Goal: Task Accomplishment & Management: Manage account settings

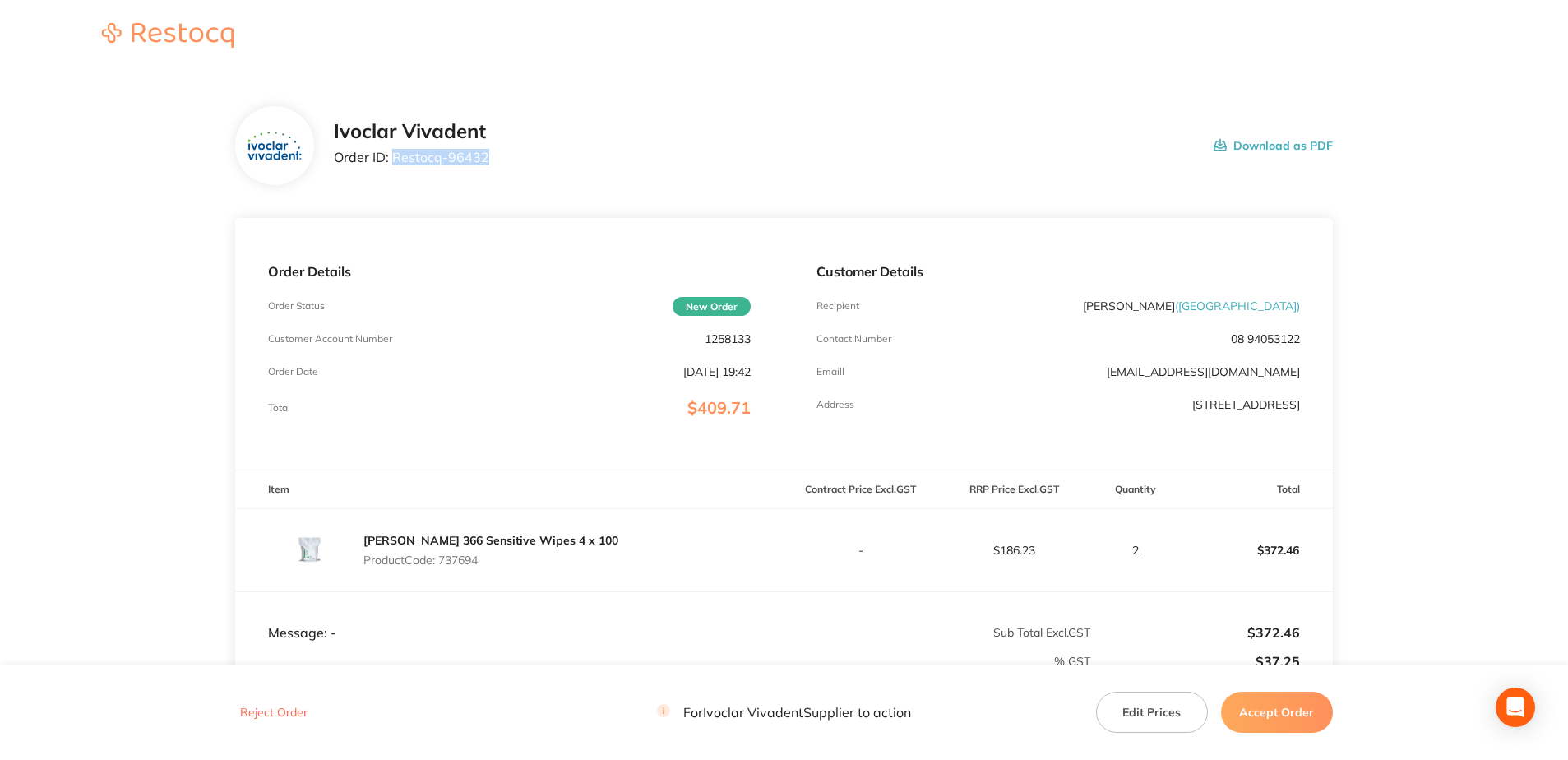
drag, startPoint x: 392, startPoint y: 160, endPoint x: 490, endPoint y: 152, distance: 98.3
click at [490, 151] on div "Ivoclar Vivadent Order ID: Restocq- 96432 Download as PDF" at bounding box center [833, 145] width 999 height 51
copy p "Restocq- 96432"
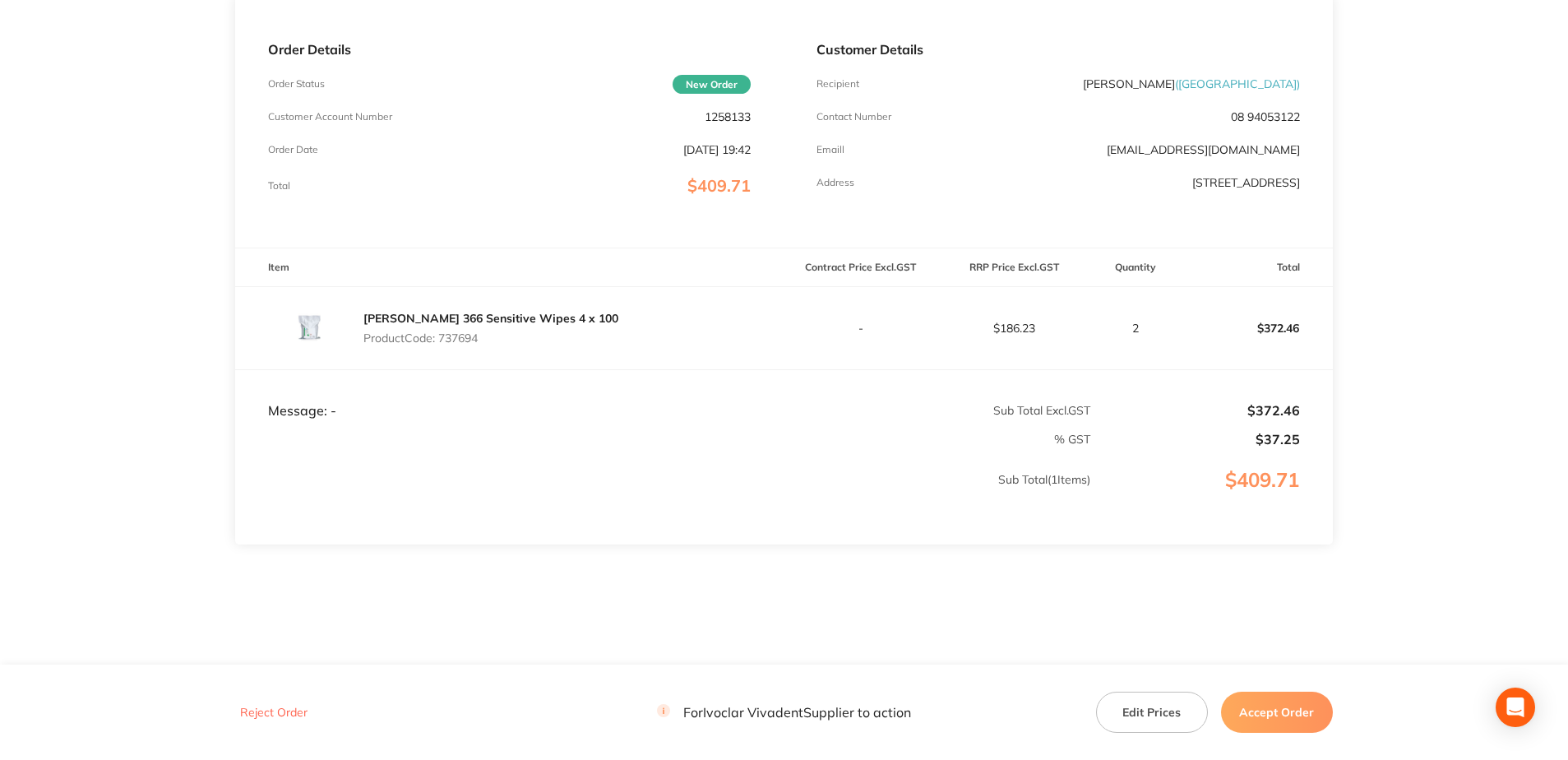
scroll to position [234, 0]
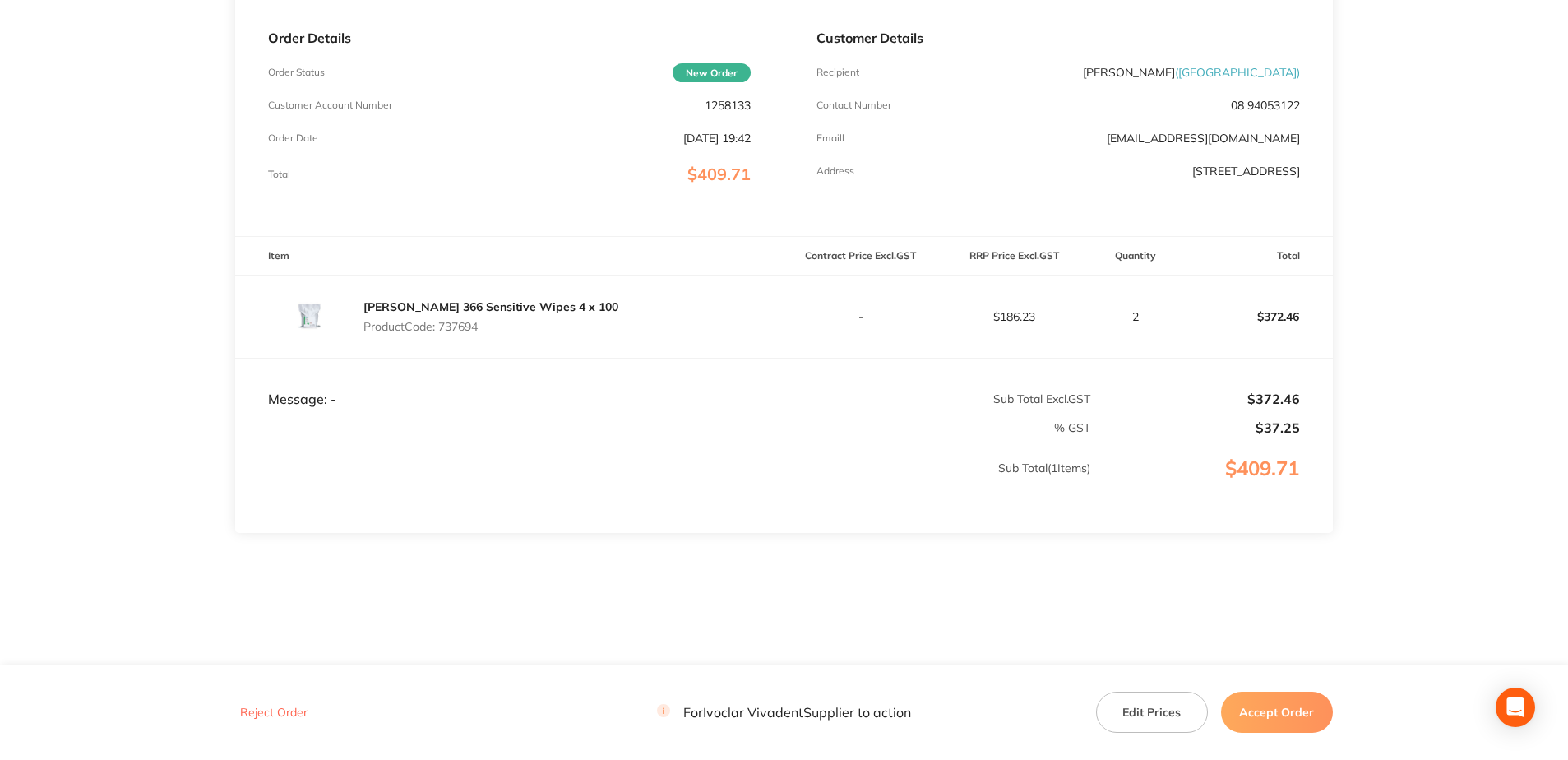
click at [465, 323] on p "Product Code: 737694" at bounding box center [490, 325] width 255 height 13
copy p "737694"
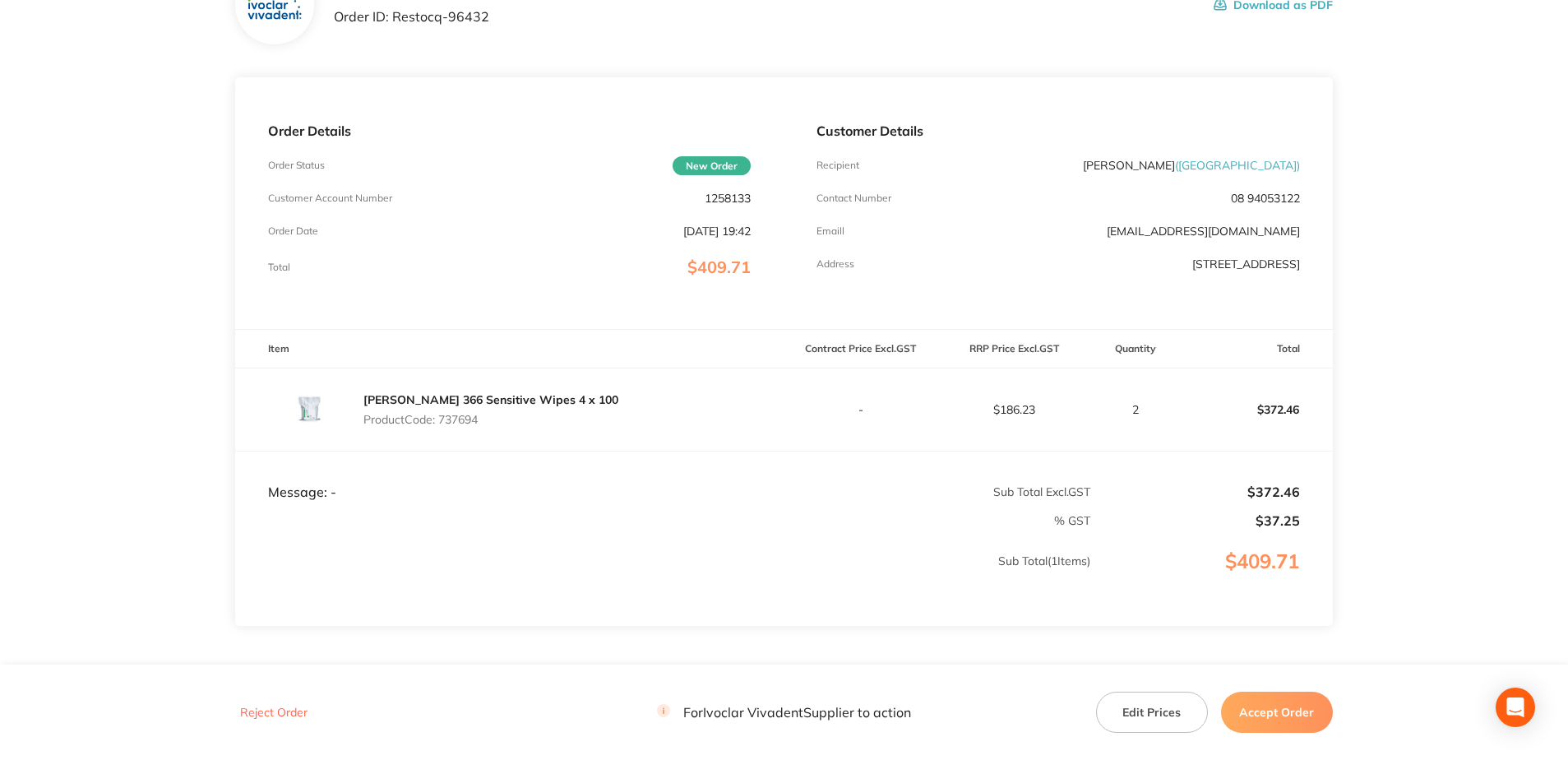
scroll to position [0, 0]
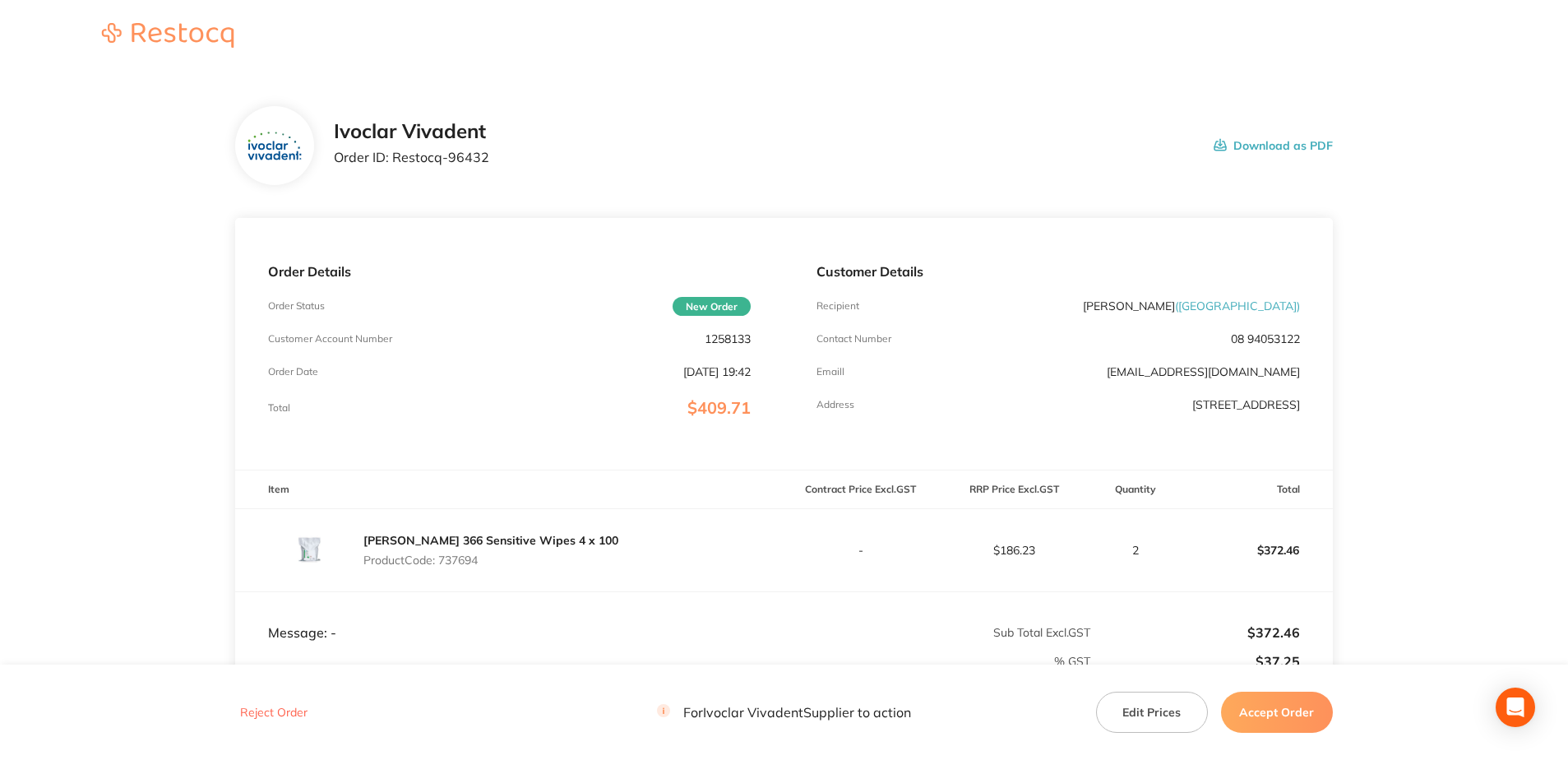
click at [1308, 711] on button "Accept Order" at bounding box center [1277, 712] width 112 height 41
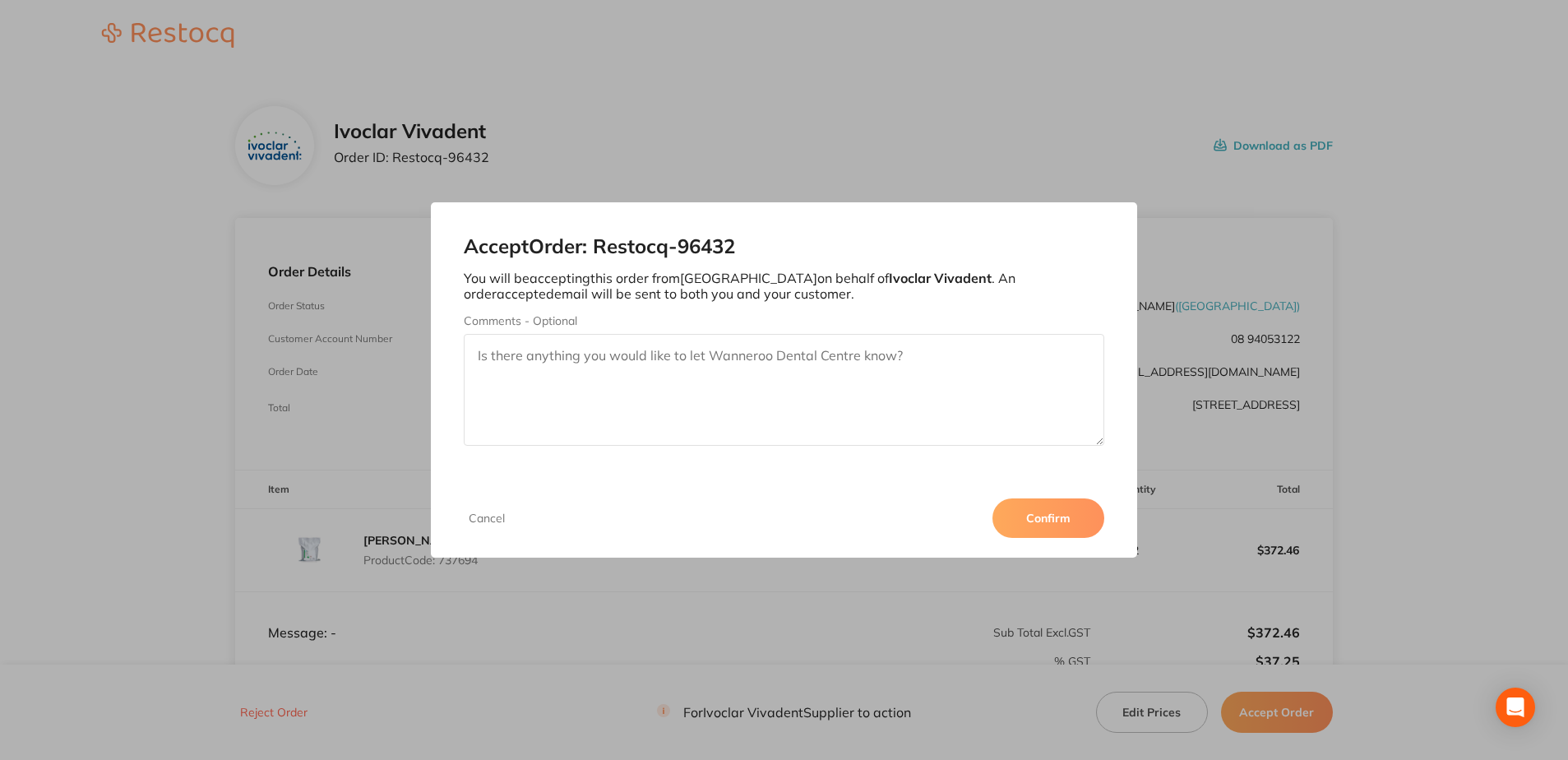
click at [1067, 508] on button "Confirm" at bounding box center [1048, 518] width 112 height 40
